Goal: Task Accomplishment & Management: Use online tool/utility

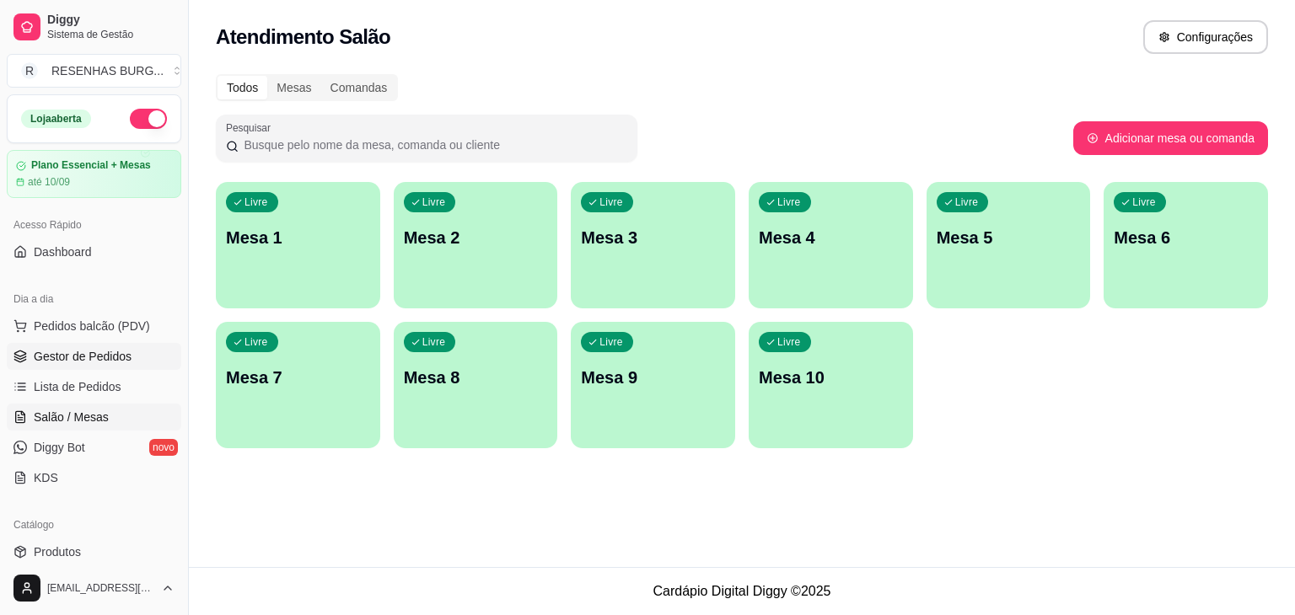
click at [55, 351] on span "Gestor de Pedidos" at bounding box center [83, 356] width 98 height 17
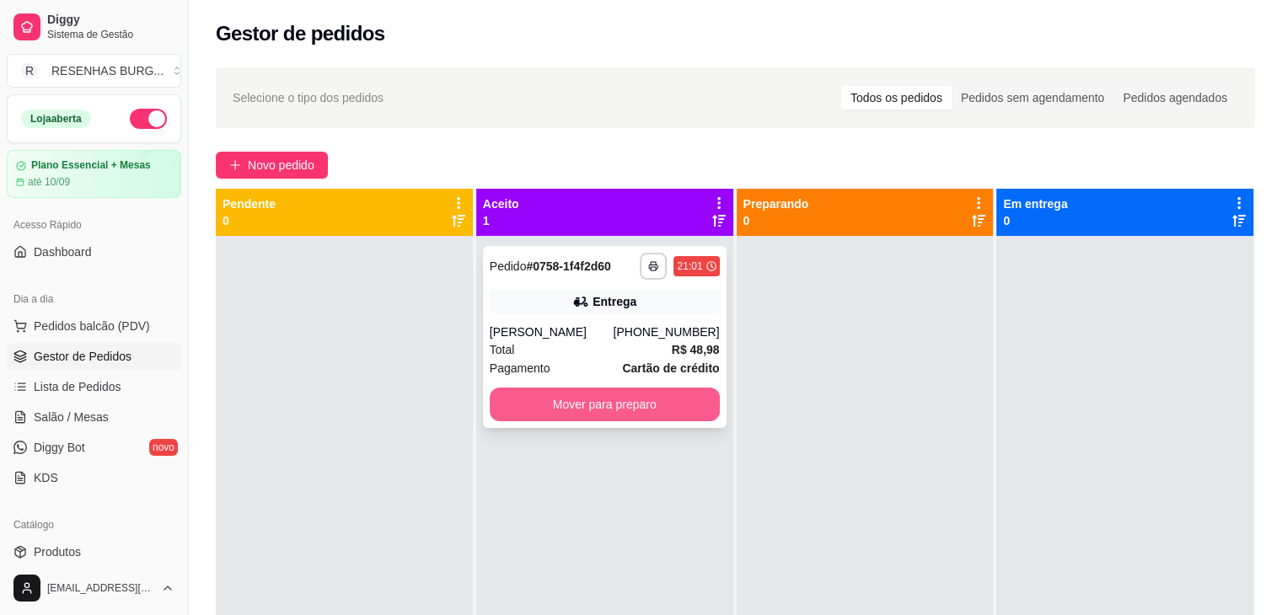
click at [539, 421] on button "Mover para preparo" at bounding box center [605, 405] width 230 height 34
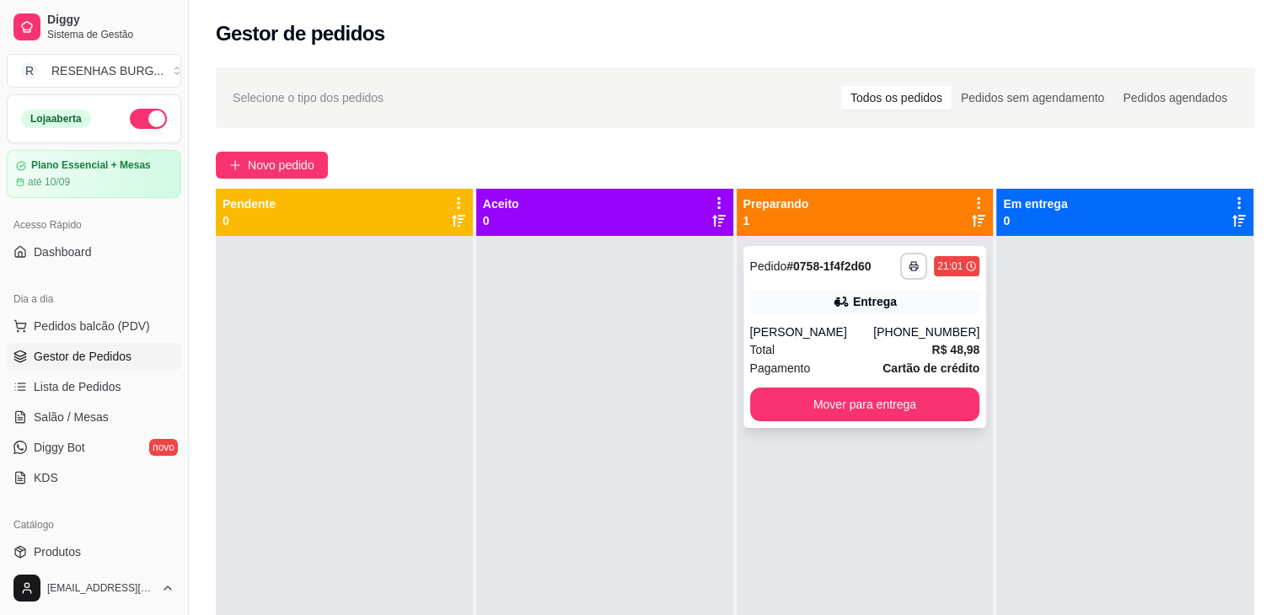
click at [812, 338] on div "[PERSON_NAME]" at bounding box center [812, 332] width 124 height 17
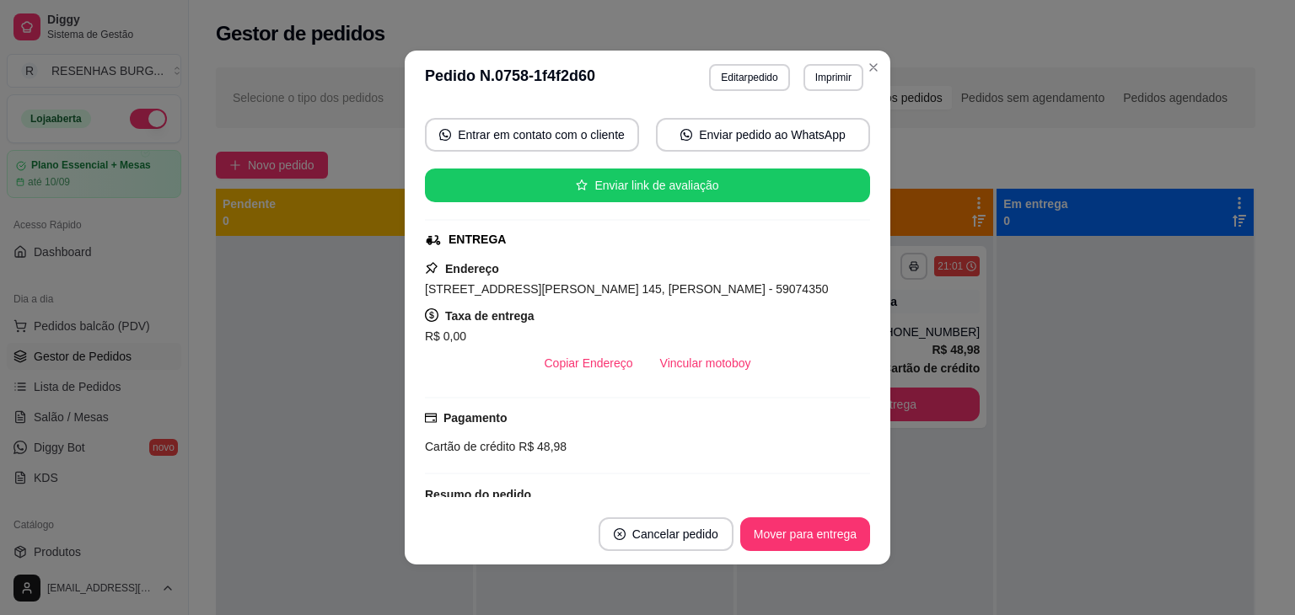
scroll to position [253, 0]
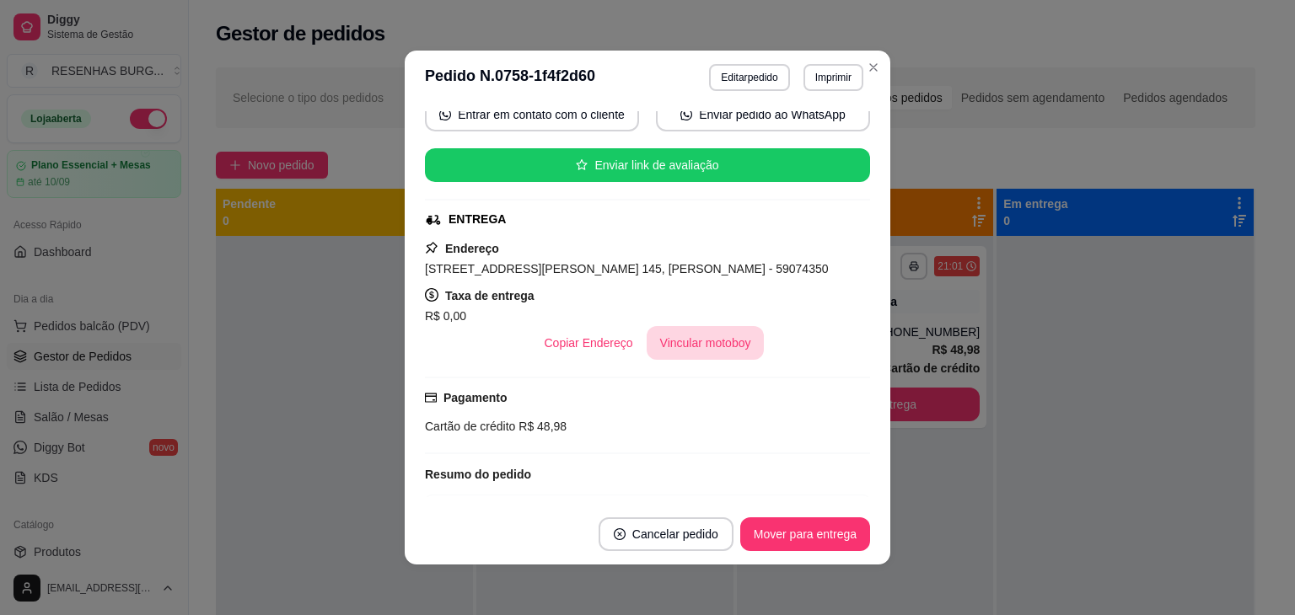
click at [701, 338] on button "Vincular motoboy" at bounding box center [705, 343] width 118 height 34
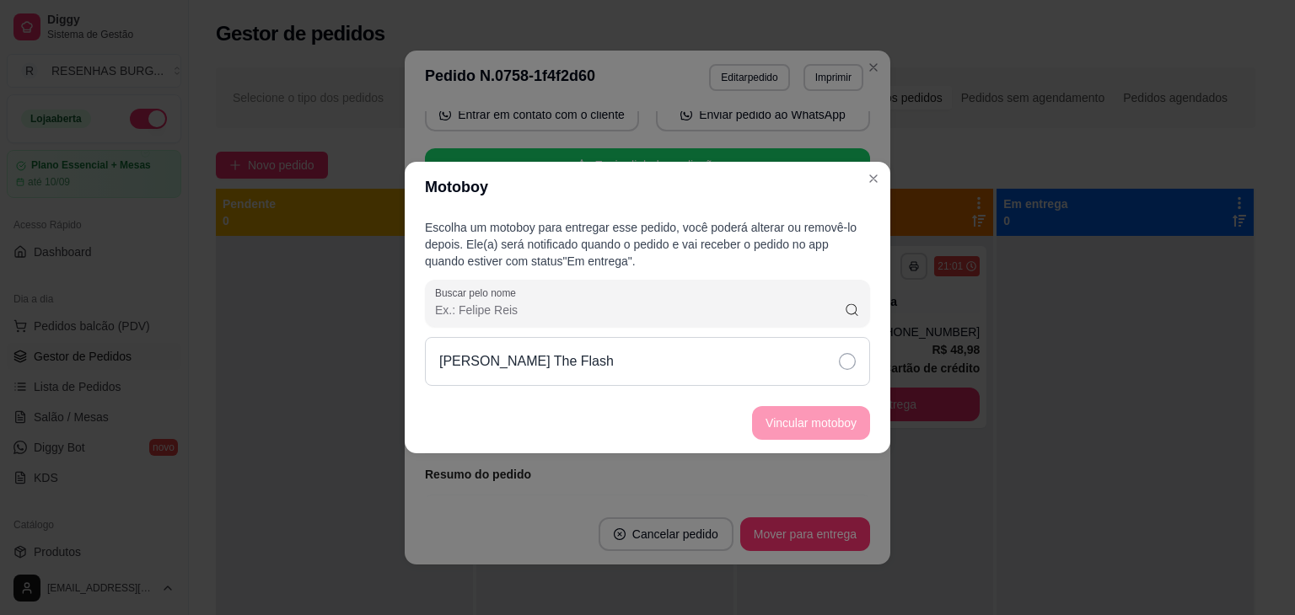
click at [776, 358] on div "[PERSON_NAME] The Flash" at bounding box center [647, 361] width 445 height 49
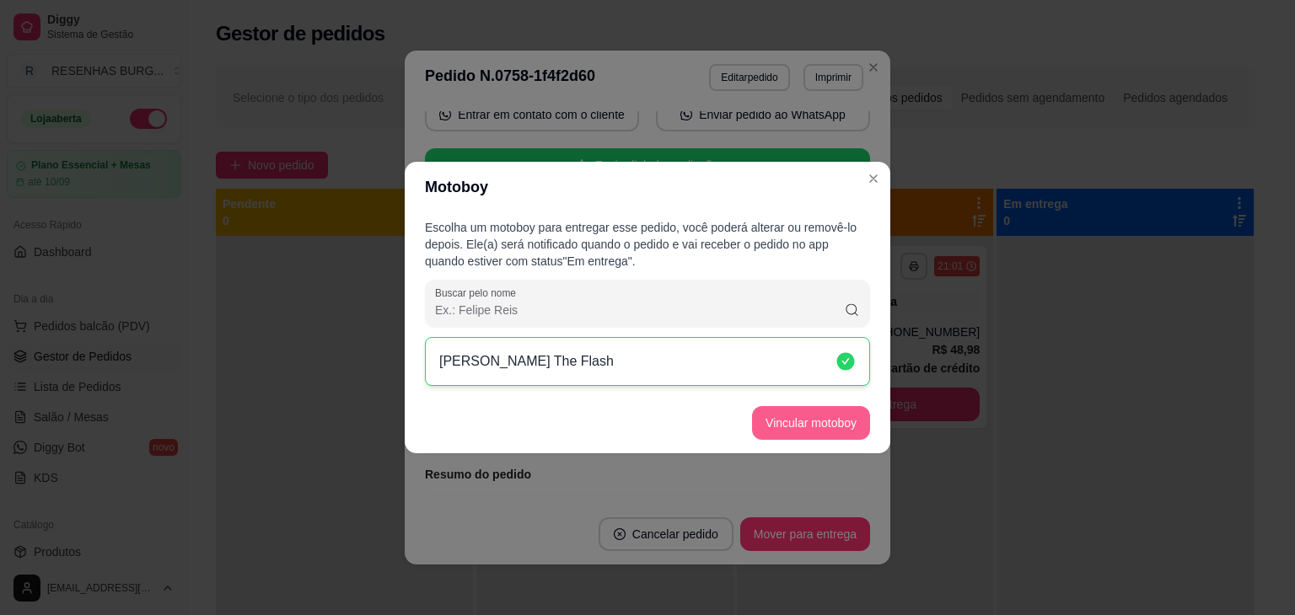
click at [823, 416] on button "Vincular motoboy" at bounding box center [811, 423] width 118 height 34
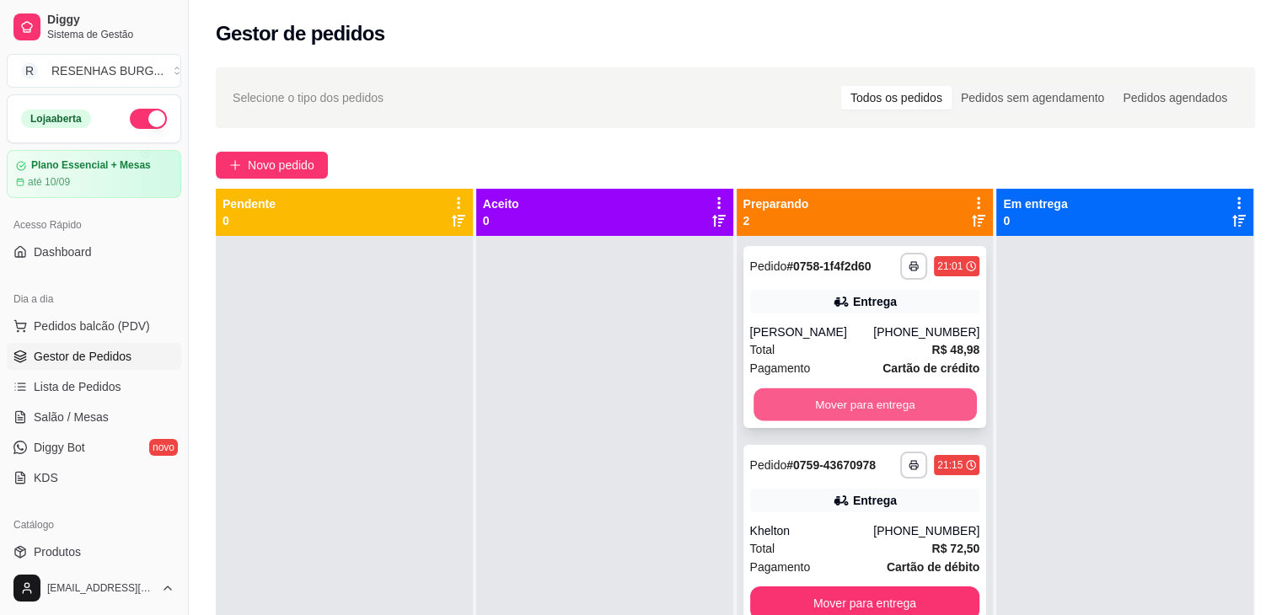
click at [826, 420] on button "Mover para entrega" at bounding box center [864, 405] width 223 height 33
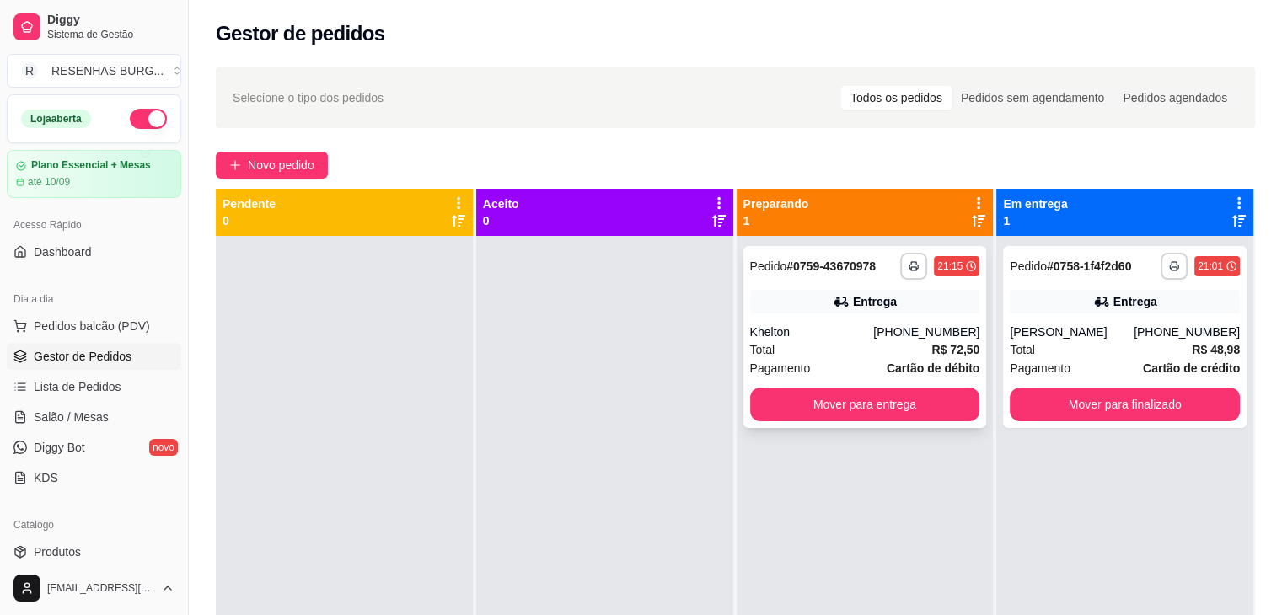
click at [801, 313] on div "Entrega" at bounding box center [865, 302] width 230 height 24
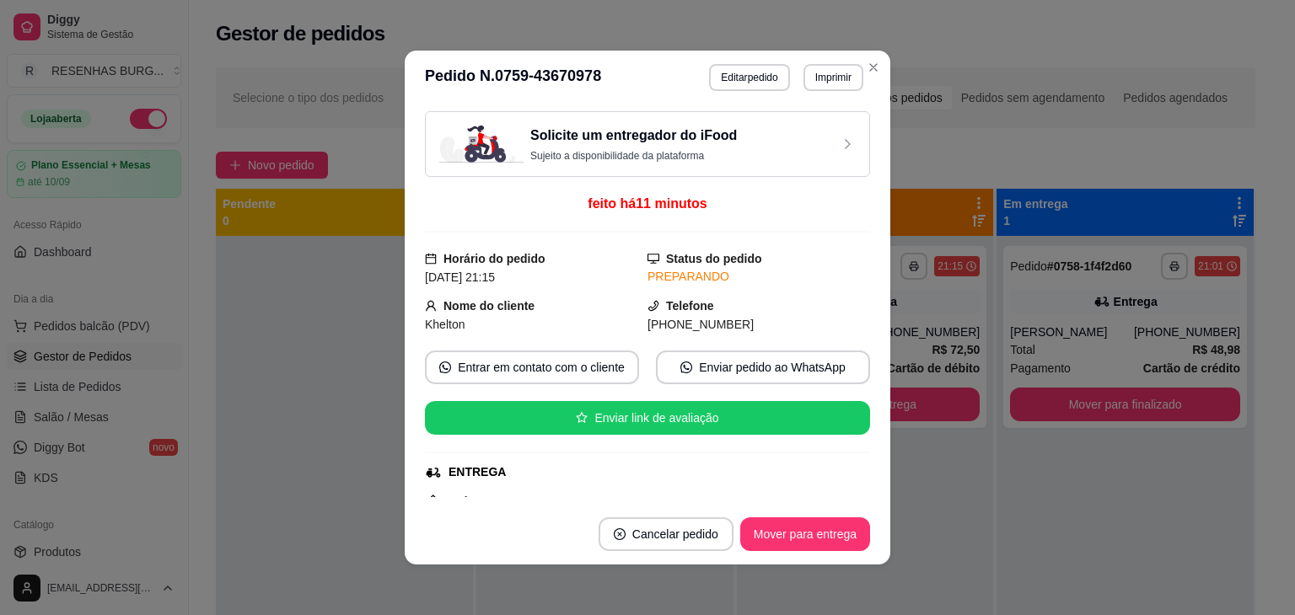
scroll to position [169, 0]
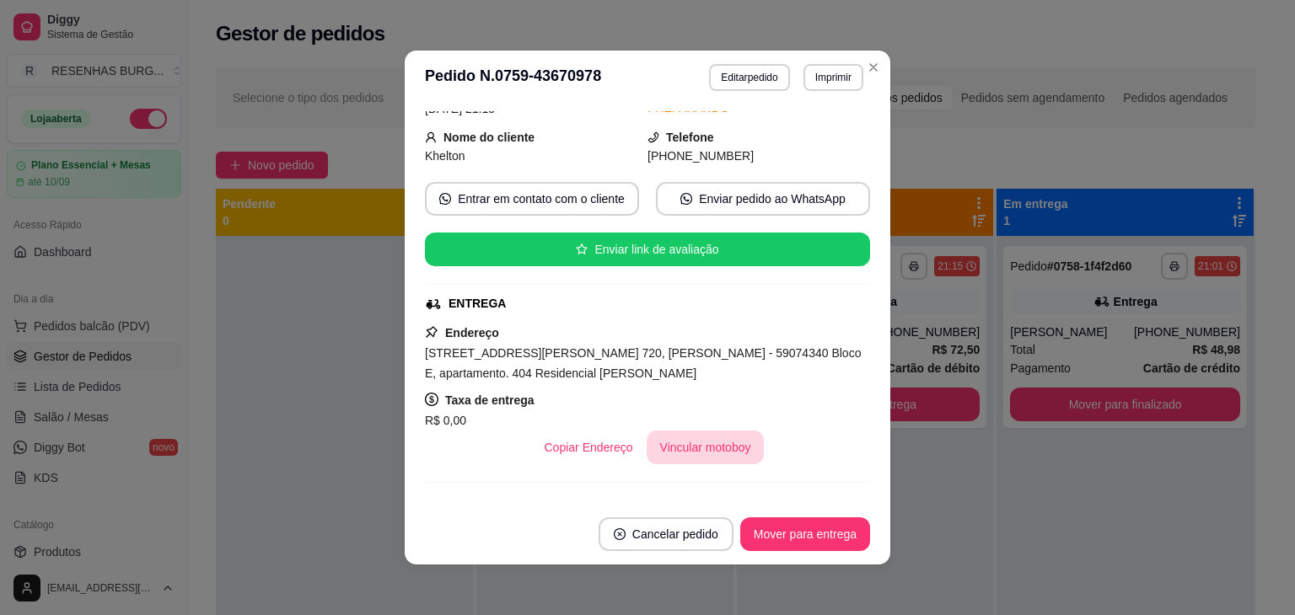
click at [692, 439] on button "Vincular motoboy" at bounding box center [705, 448] width 118 height 34
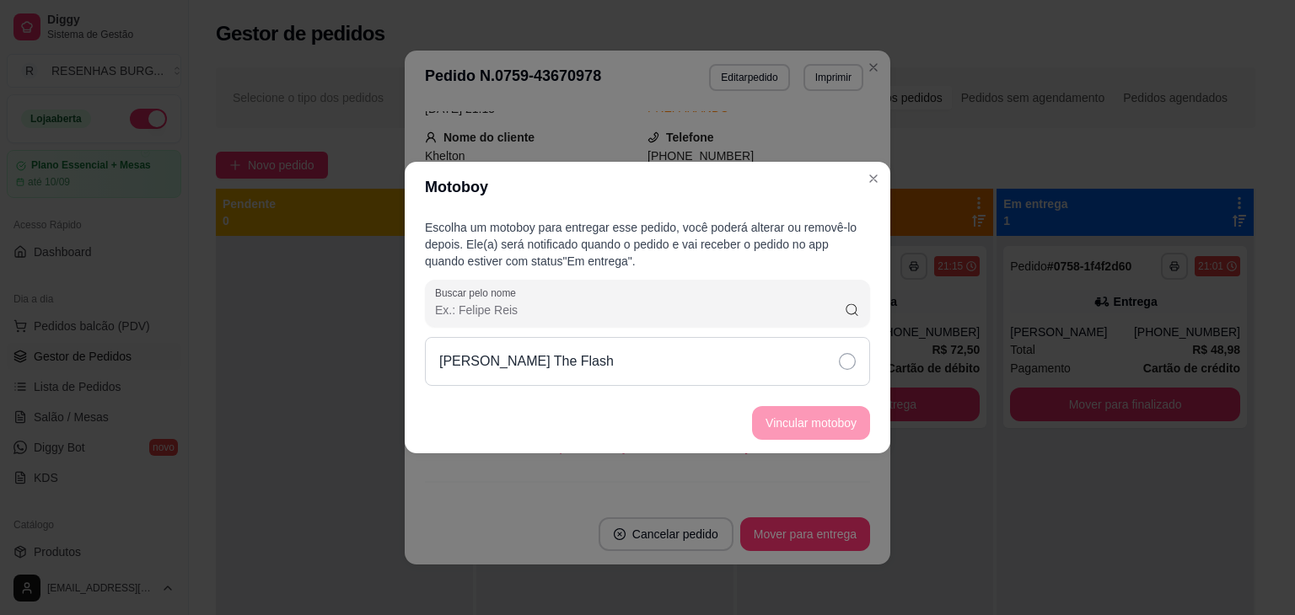
click at [801, 362] on div "[PERSON_NAME] The Flash" at bounding box center [647, 361] width 445 height 49
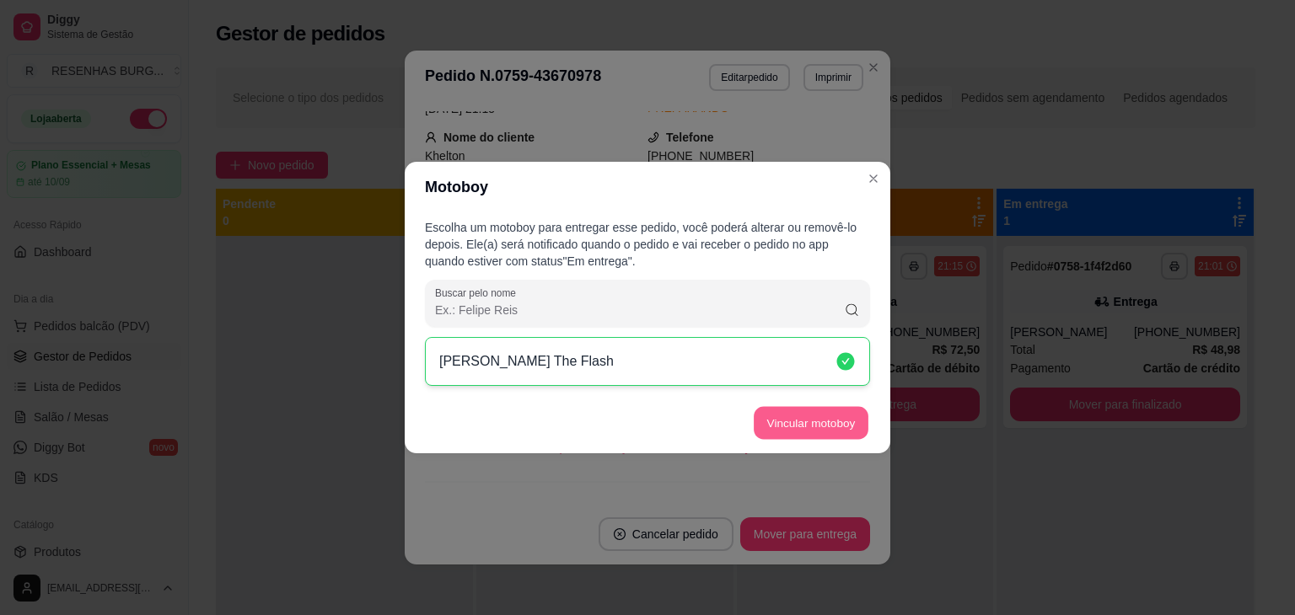
click at [810, 420] on button "Vincular motoboy" at bounding box center [810, 423] width 115 height 33
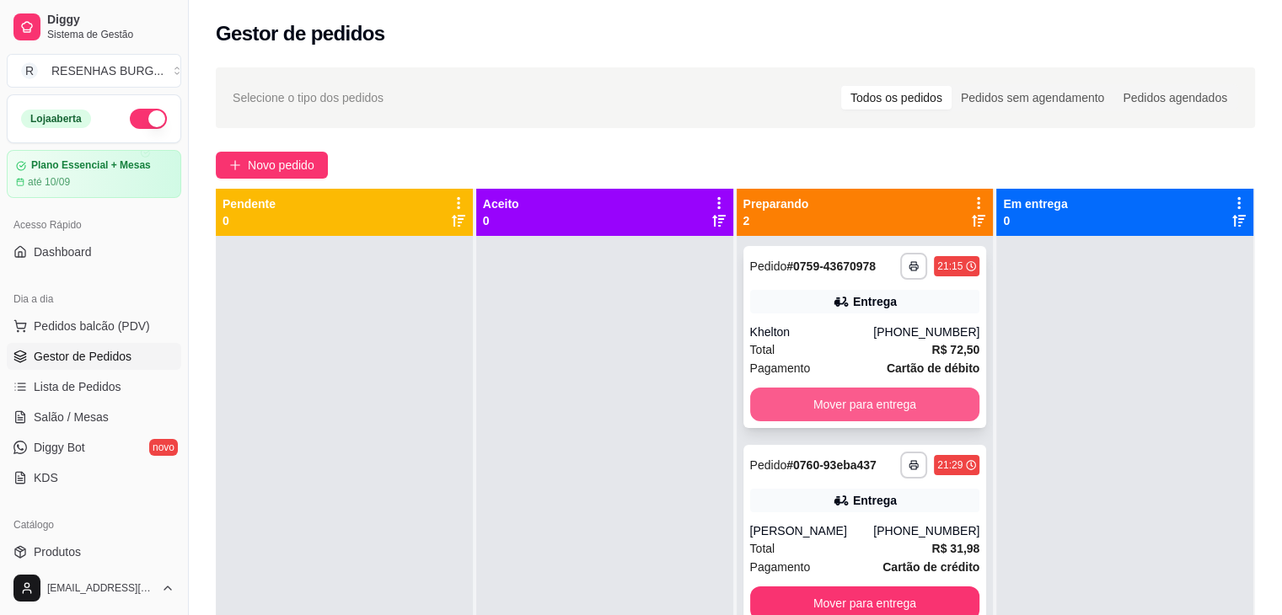
click at [836, 403] on button "Mover para entrega" at bounding box center [865, 405] width 230 height 34
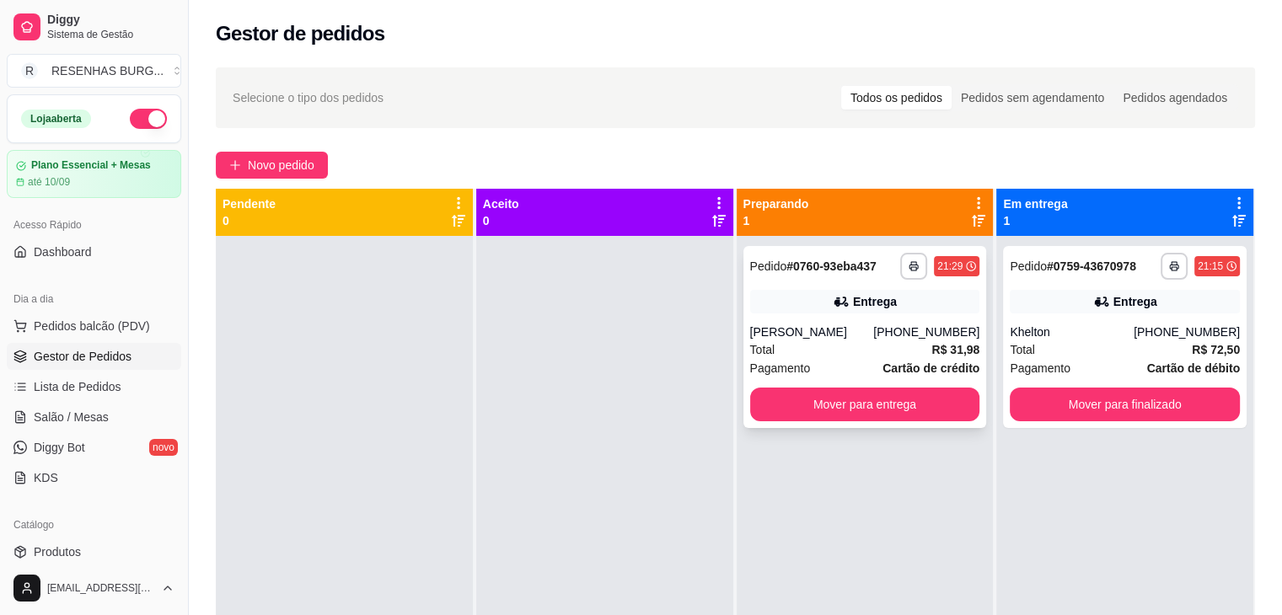
click at [817, 341] on div "[PERSON_NAME]" at bounding box center [812, 332] width 124 height 17
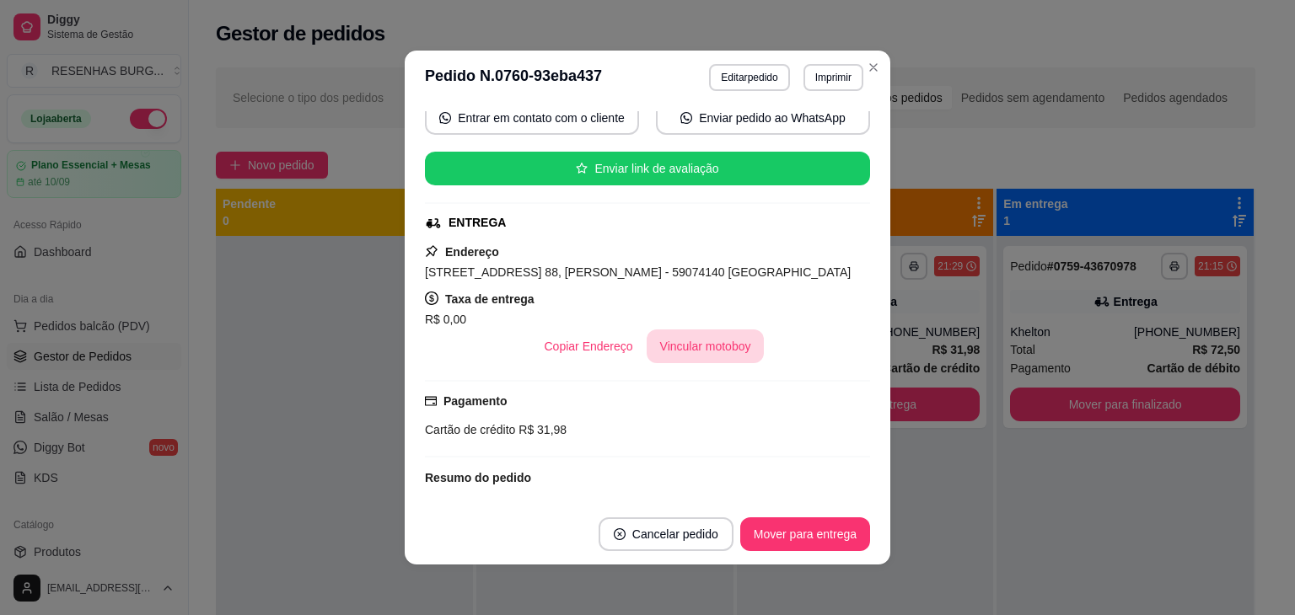
scroll to position [250, 0]
click at [689, 346] on button "Vincular motoboy" at bounding box center [705, 346] width 118 height 34
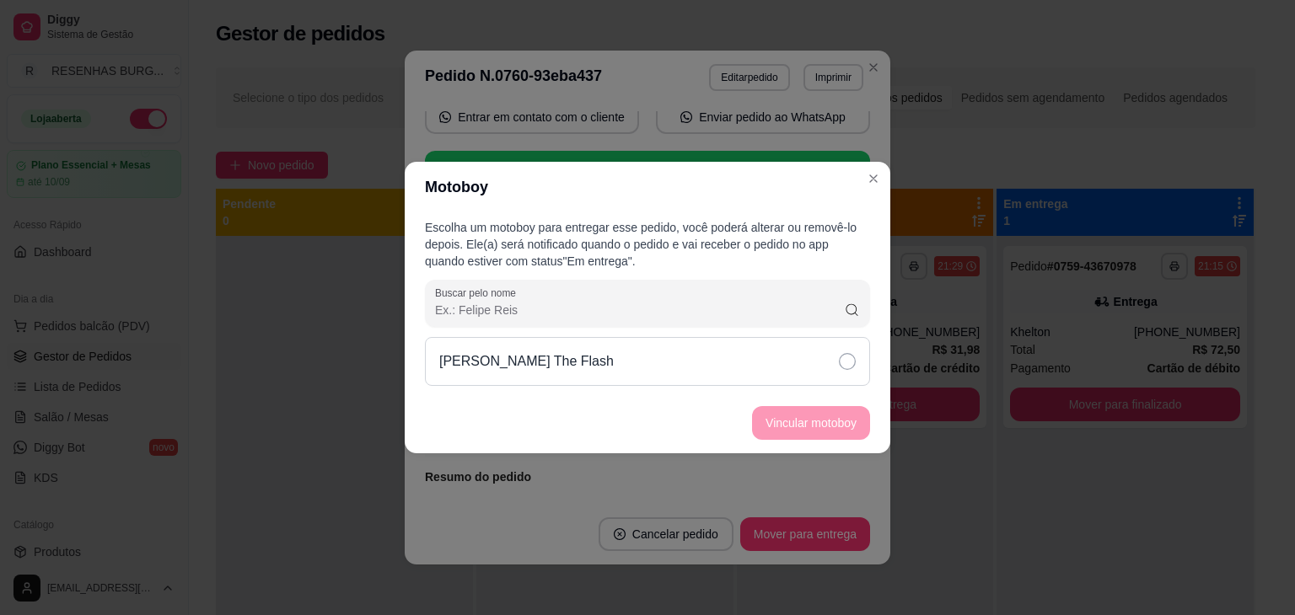
click at [825, 364] on div "[PERSON_NAME] The Flash" at bounding box center [647, 361] width 445 height 49
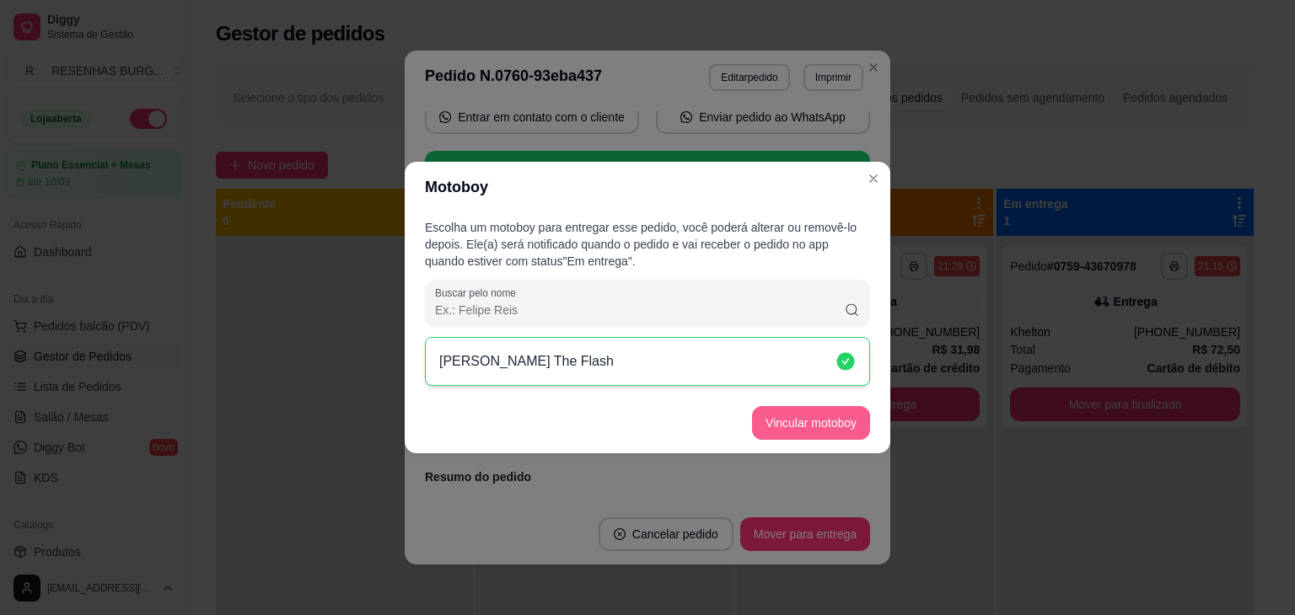
click at [834, 424] on button "Vincular motoboy" at bounding box center [811, 423] width 118 height 34
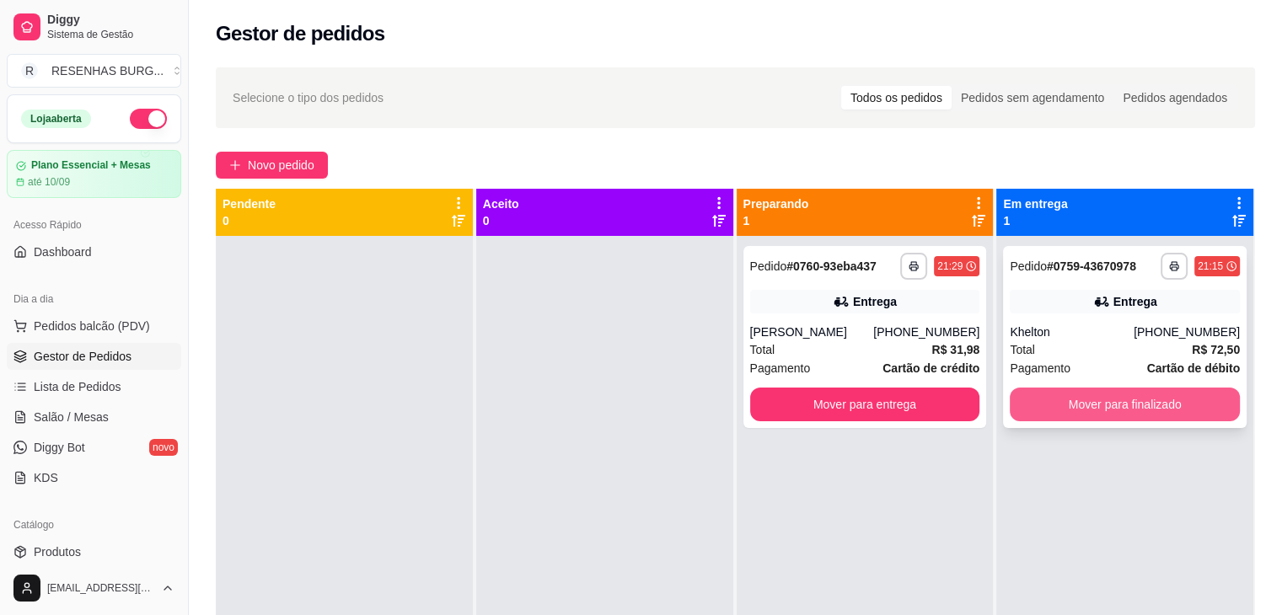
click at [1113, 405] on button "Mover para finalizado" at bounding box center [1125, 405] width 230 height 34
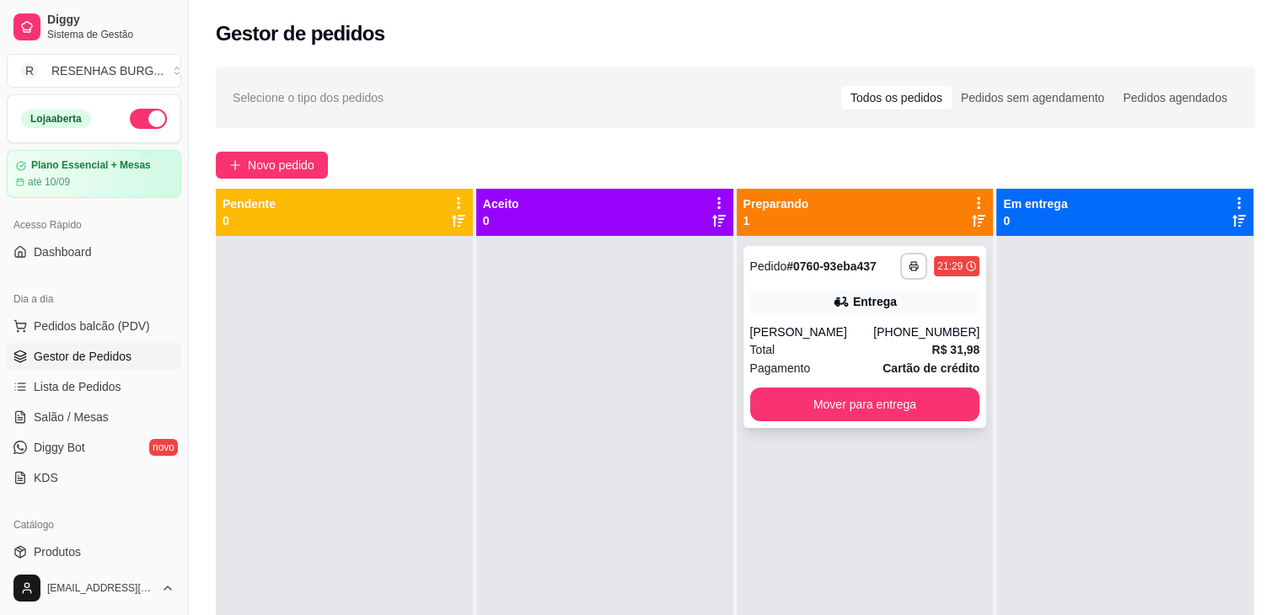
click at [866, 328] on div "[PERSON_NAME]" at bounding box center [812, 332] width 124 height 17
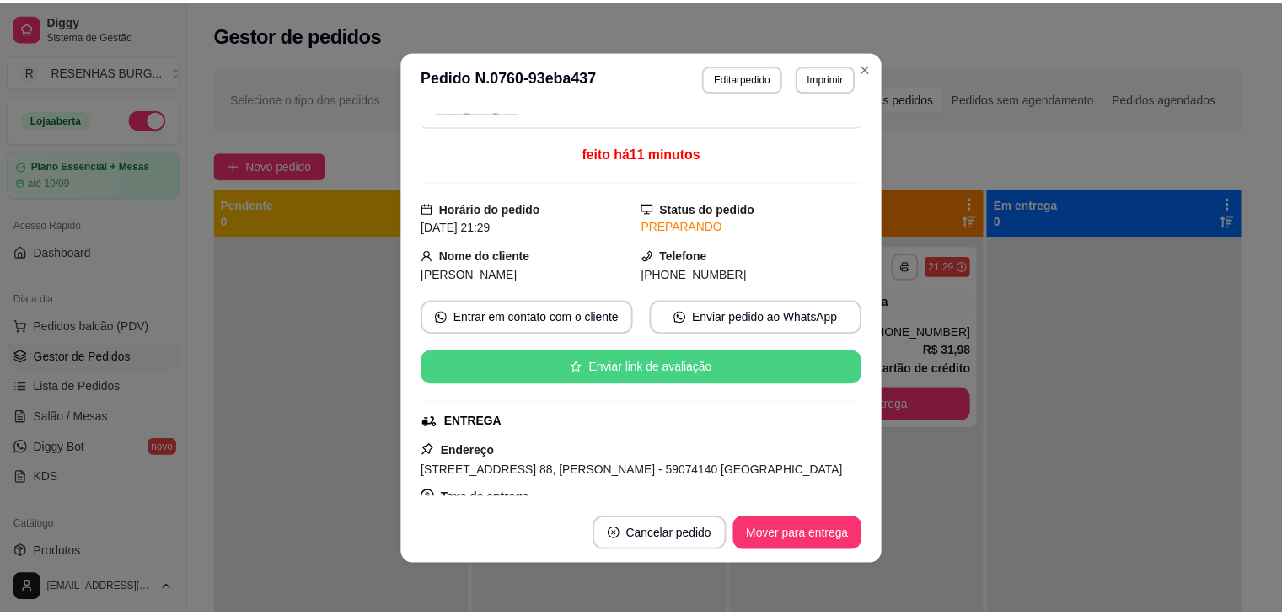
scroll to position [0, 0]
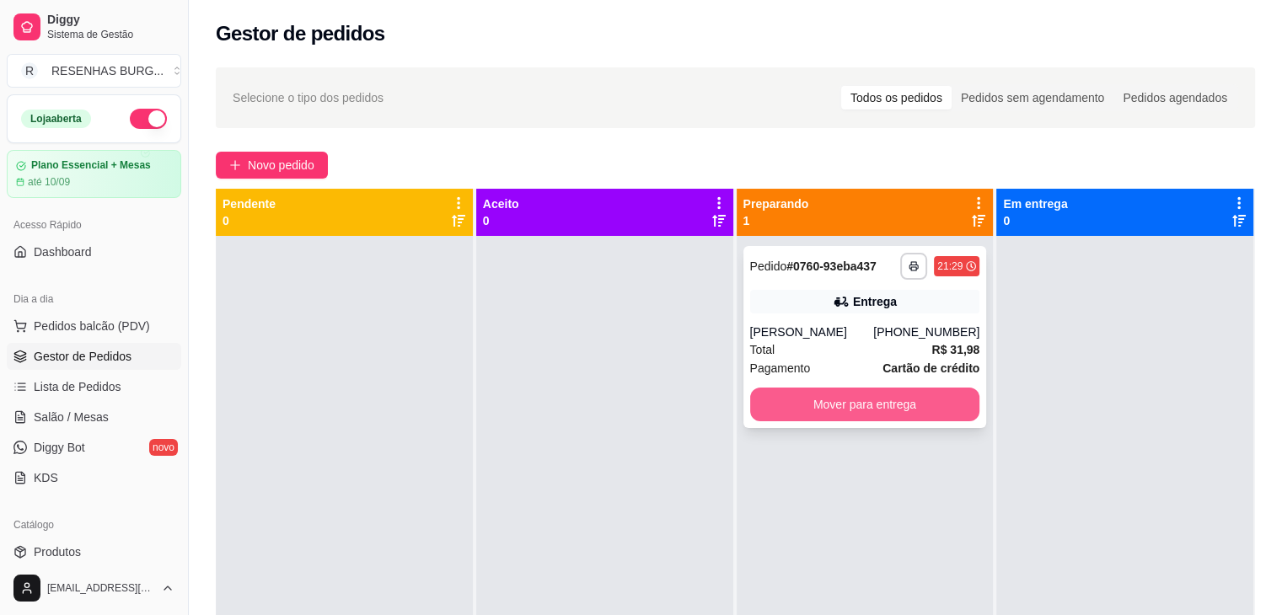
click at [805, 409] on button "Mover para entrega" at bounding box center [865, 405] width 230 height 34
